Goal: Navigation & Orientation: Find specific page/section

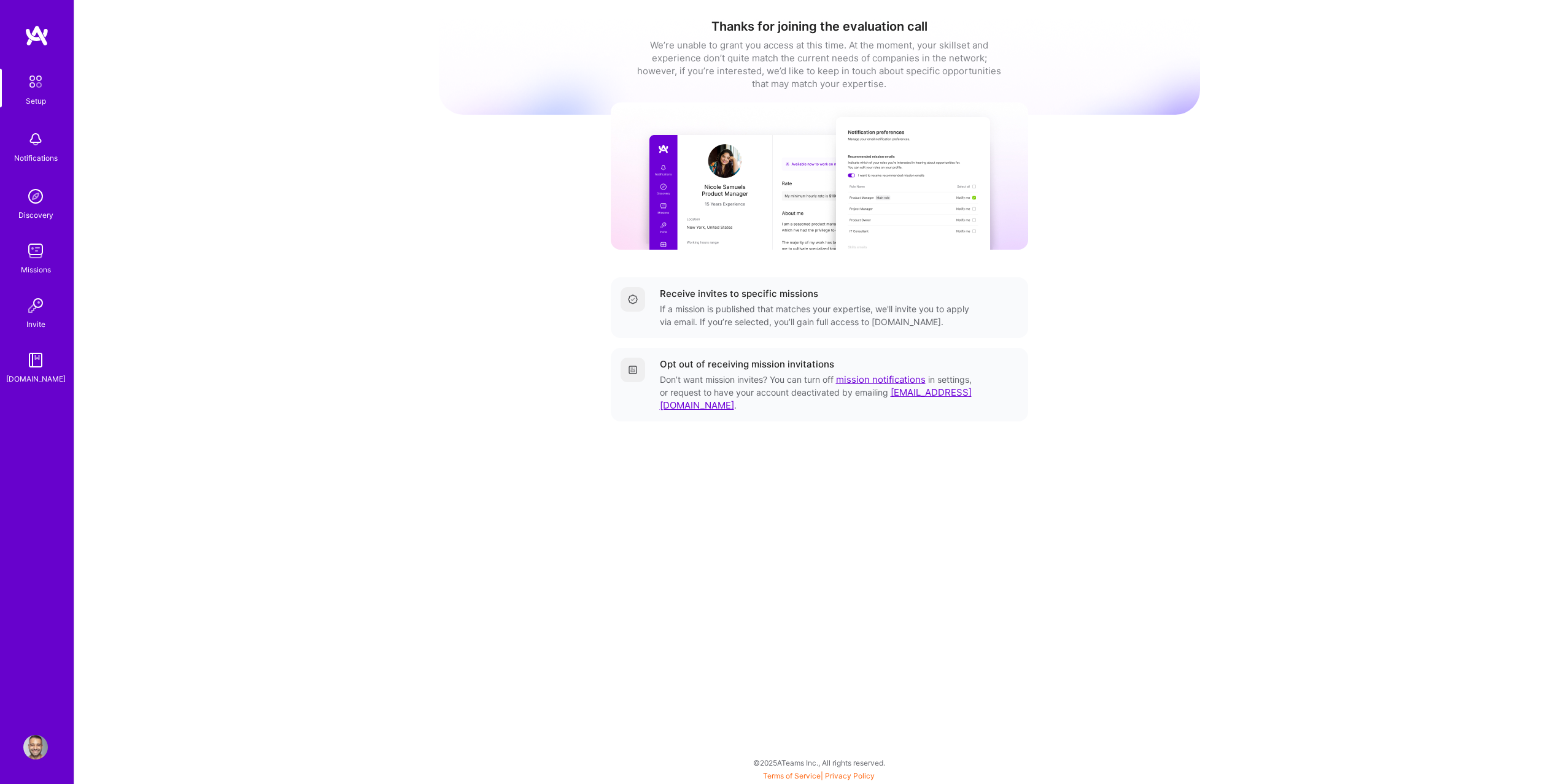
click at [54, 278] on div "Setup Notifications Discovery Missions Invite [DOMAIN_NAME]" at bounding box center [36, 227] width 74 height 317
click at [44, 265] on div "Missions" at bounding box center [36, 269] width 30 height 13
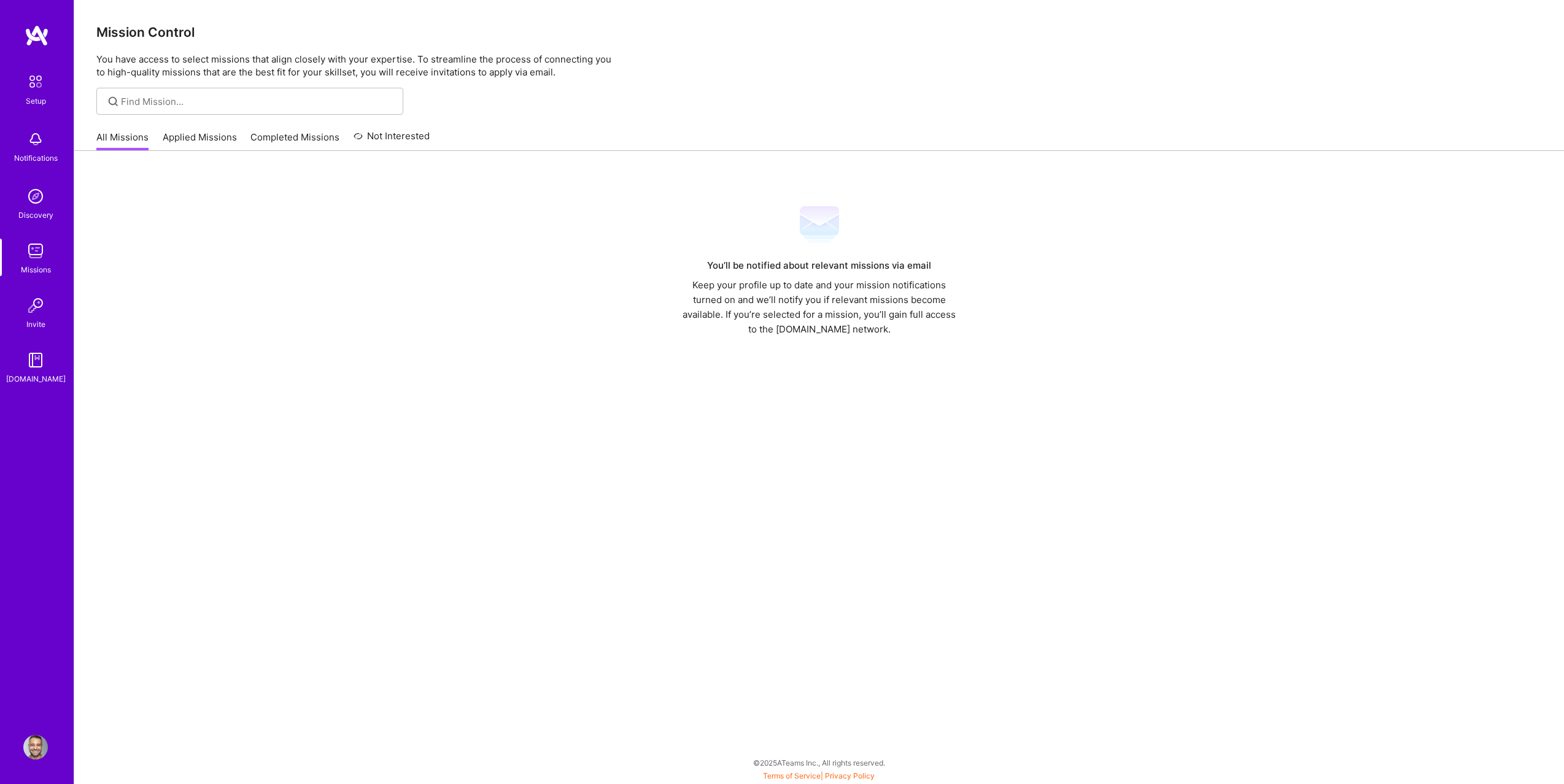
click at [163, 136] on link "Applied Missions" at bounding box center [200, 140] width 74 height 20
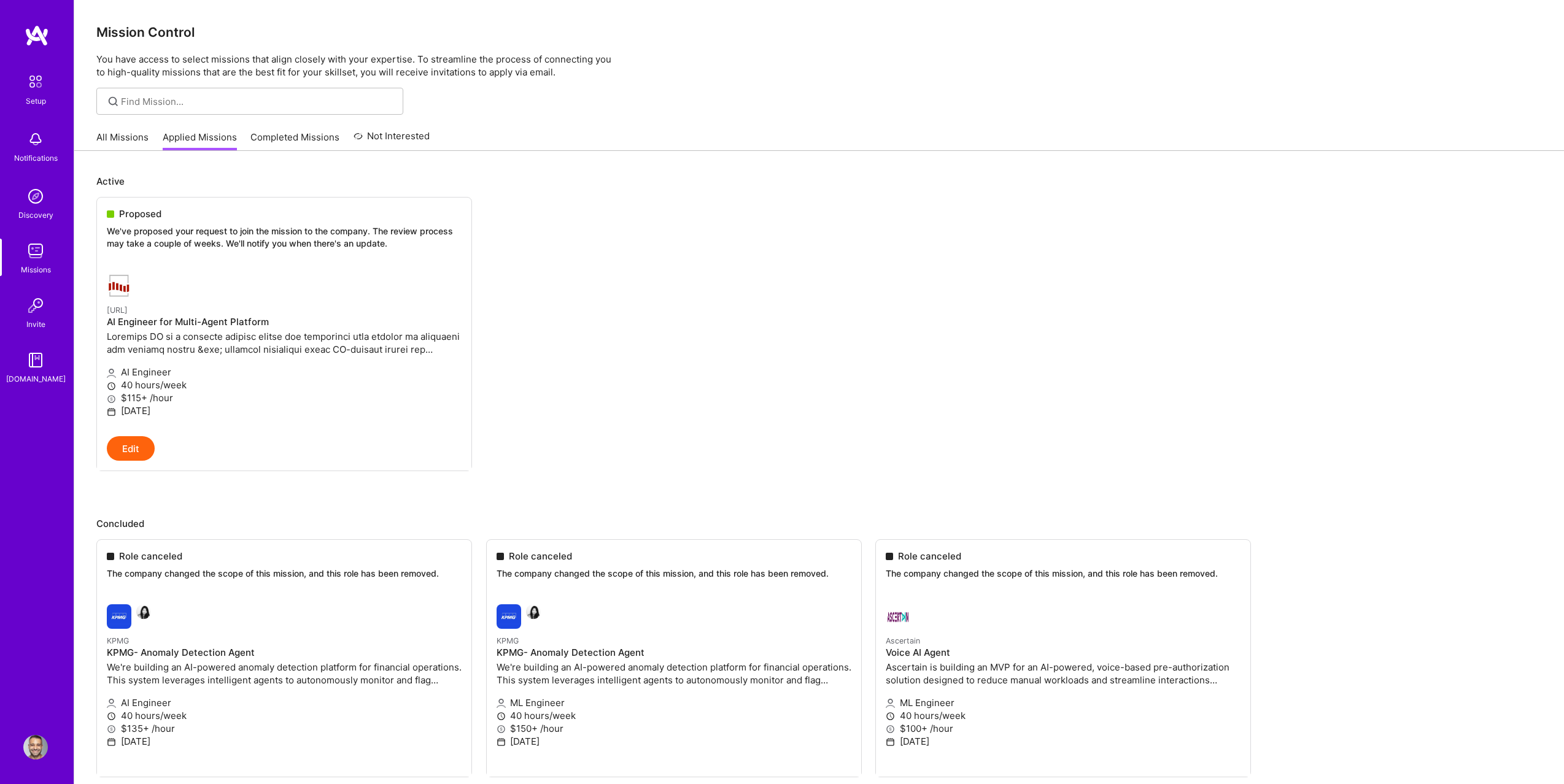
click at [128, 138] on link "All Missions" at bounding box center [123, 140] width 52 height 20
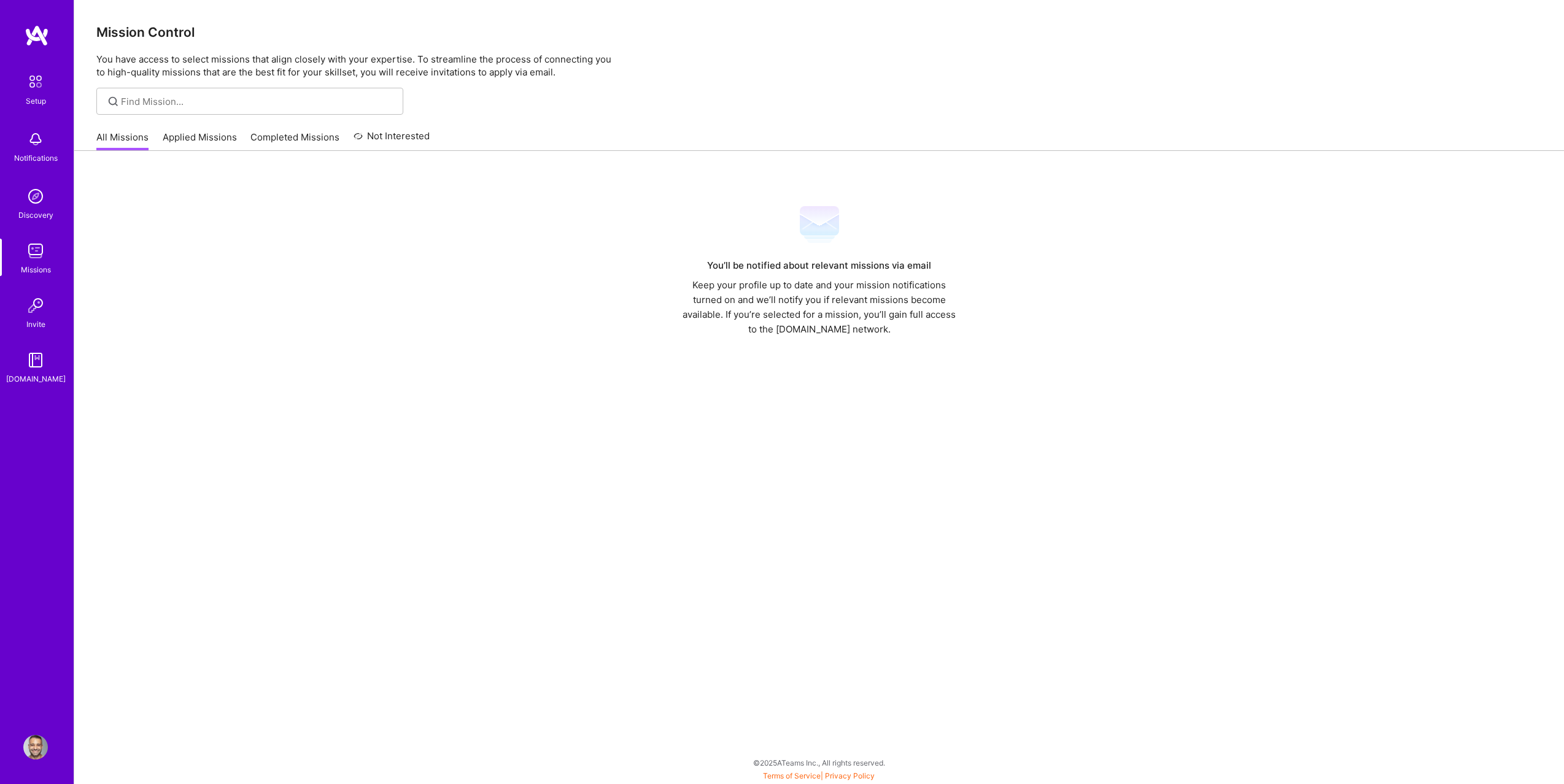
click at [192, 135] on link "Applied Missions" at bounding box center [200, 140] width 74 height 20
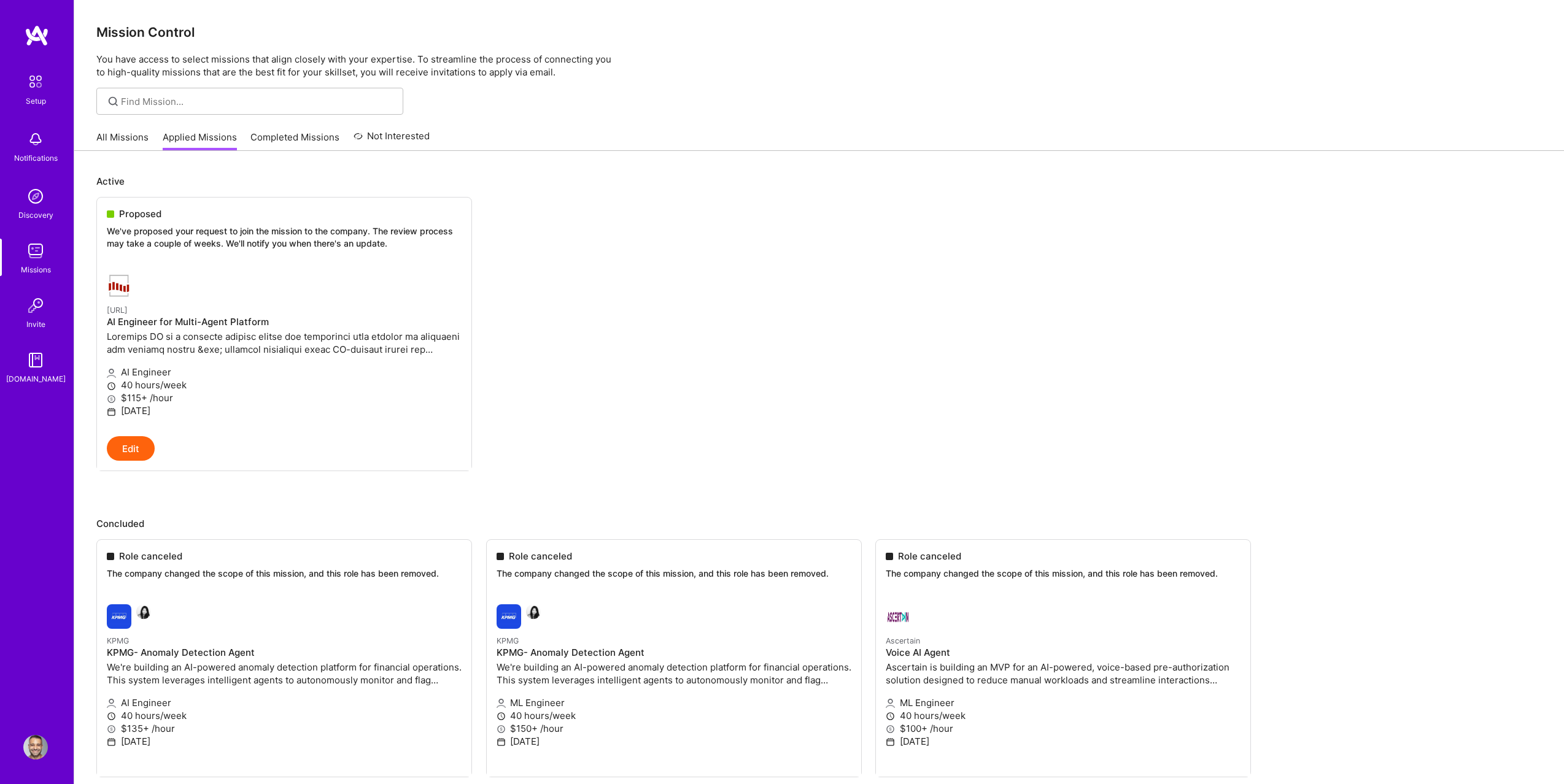
click at [116, 146] on link "All Missions" at bounding box center [123, 140] width 52 height 20
